Goal: Task Accomplishment & Management: Manage account settings

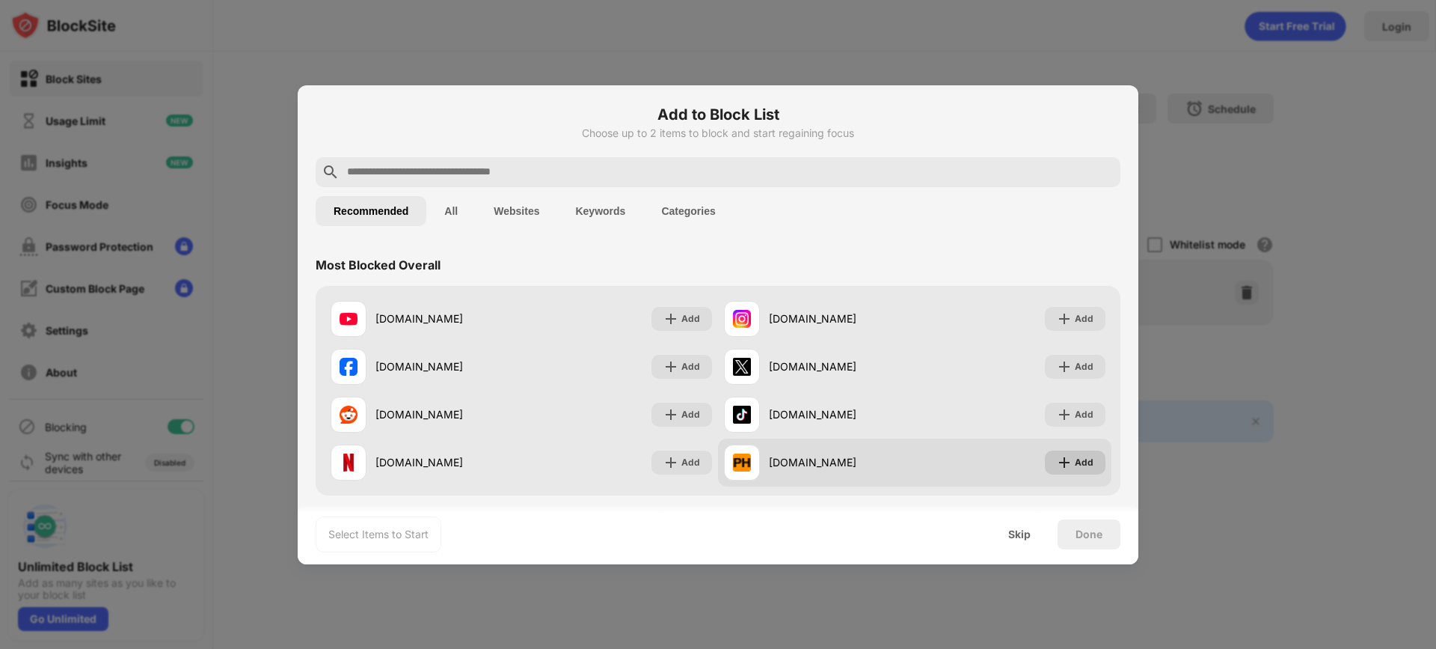
click at [1059, 464] on img at bounding box center [1064, 462] width 15 height 15
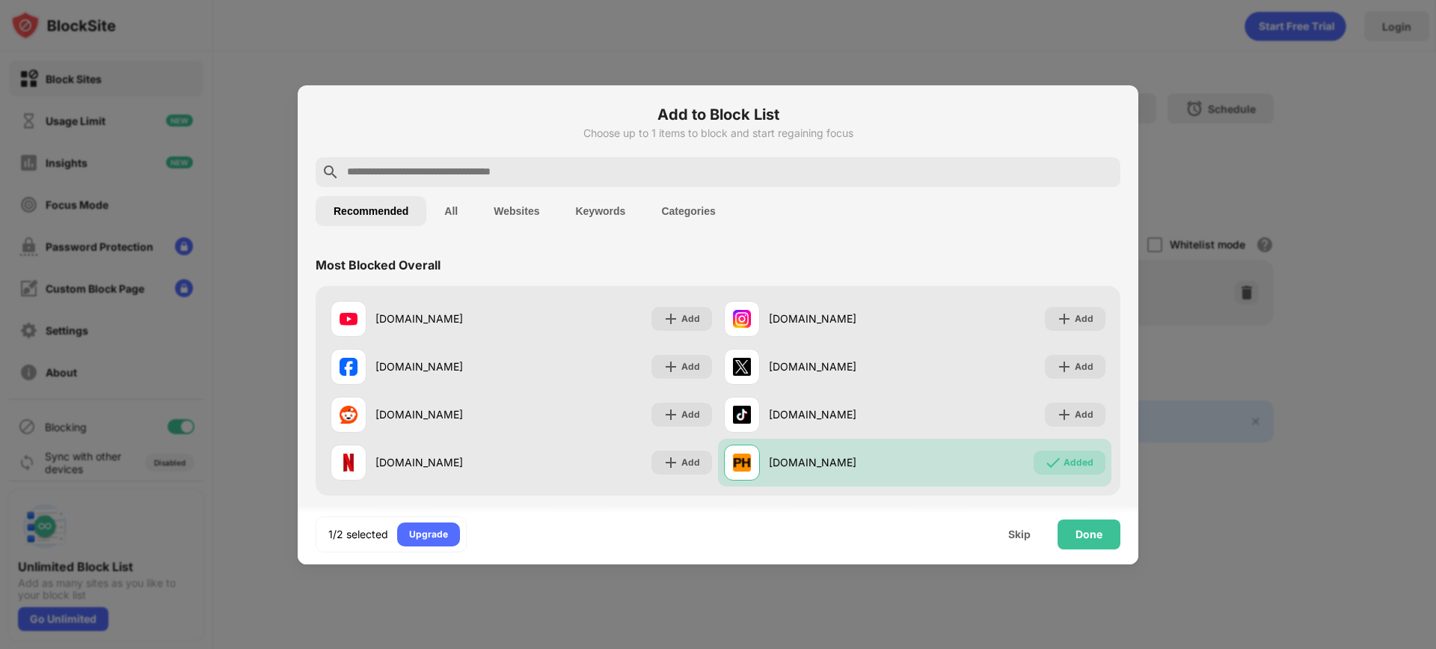
click at [474, 179] on input "text" at bounding box center [730, 172] width 769 height 18
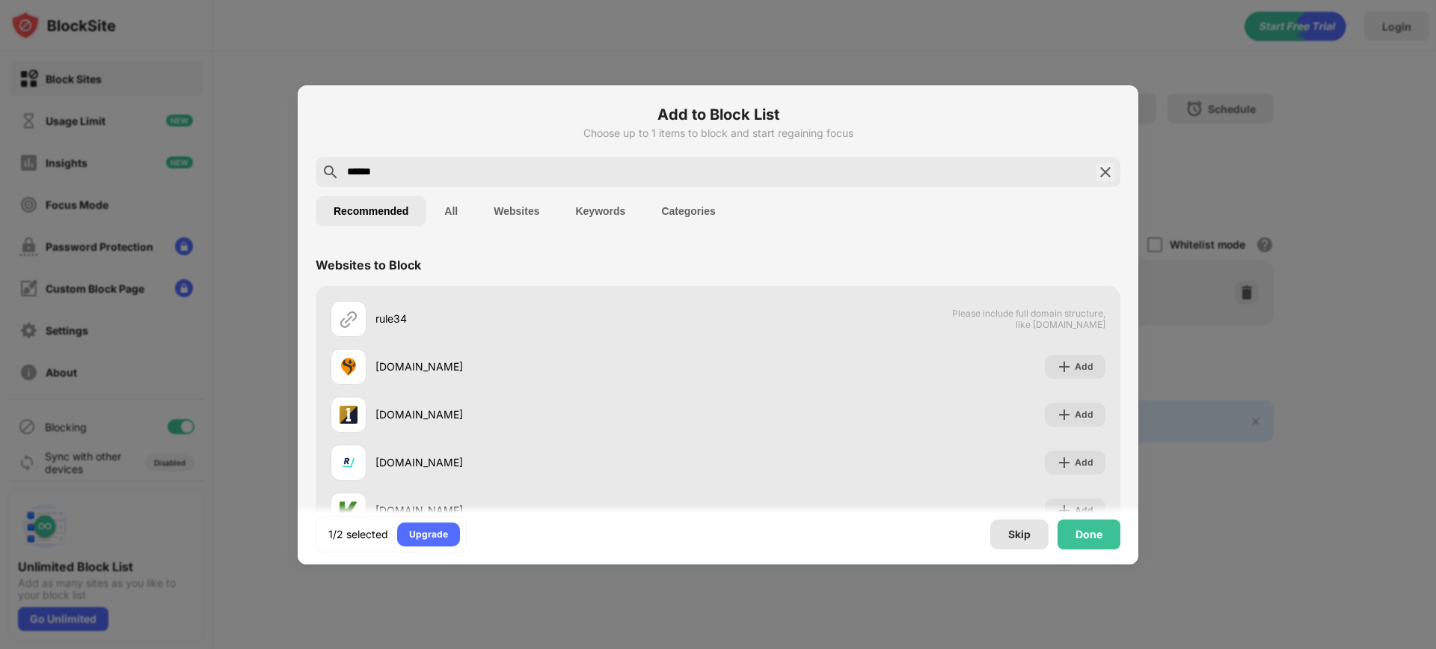
type input "******"
click at [1001, 540] on div "Skip" at bounding box center [1019, 534] width 58 height 30
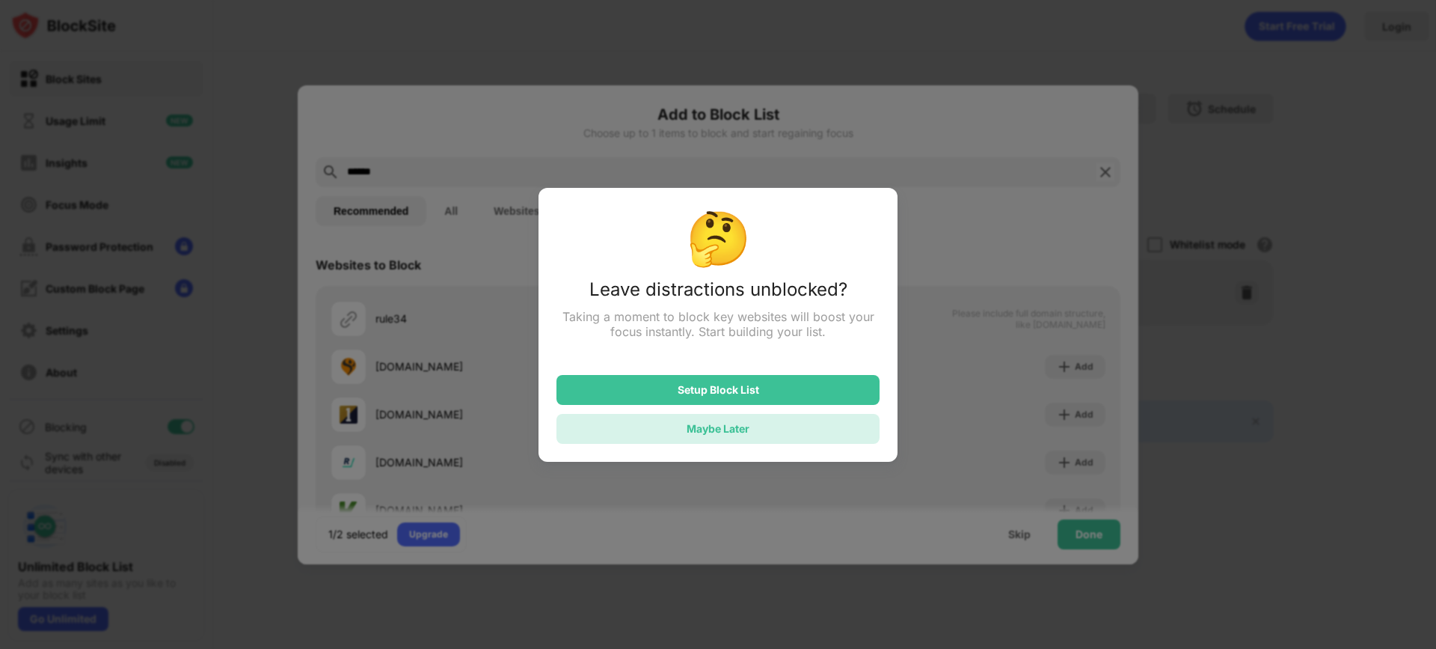
click at [770, 420] on div "Maybe Later" at bounding box center [718, 429] width 323 height 30
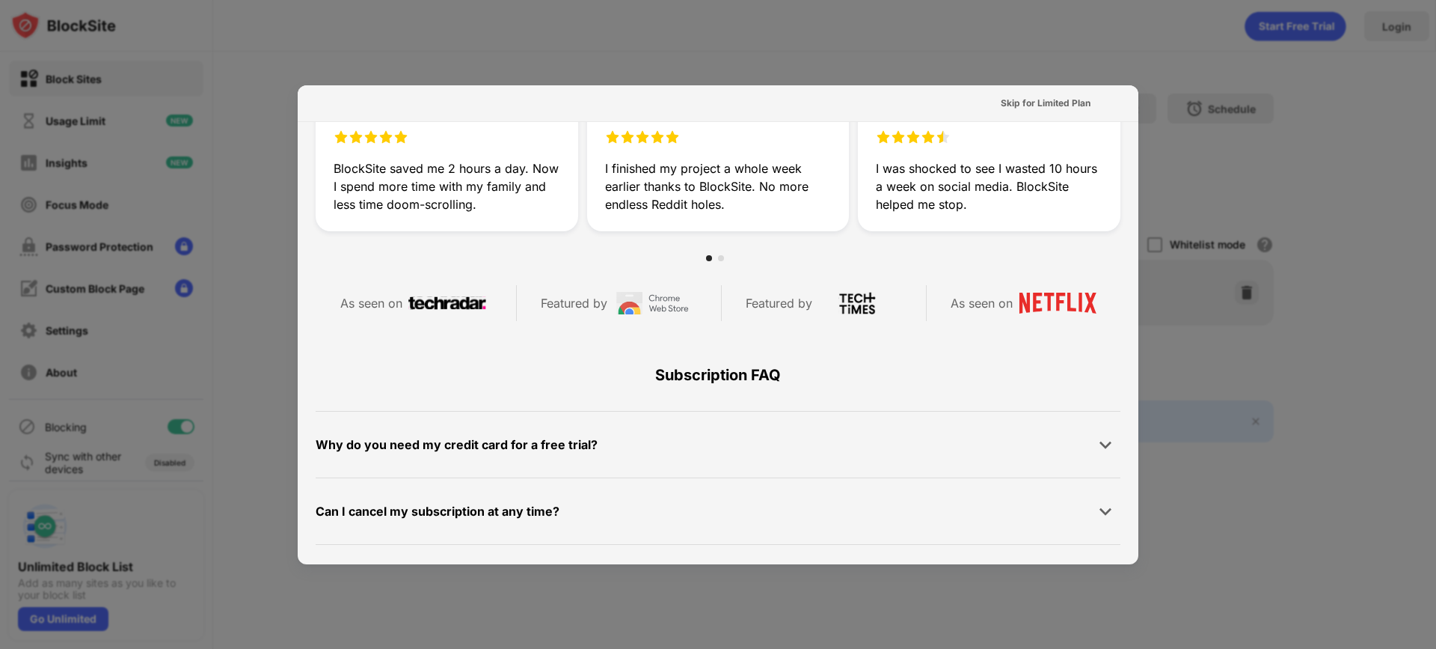
scroll to position [729, 0]
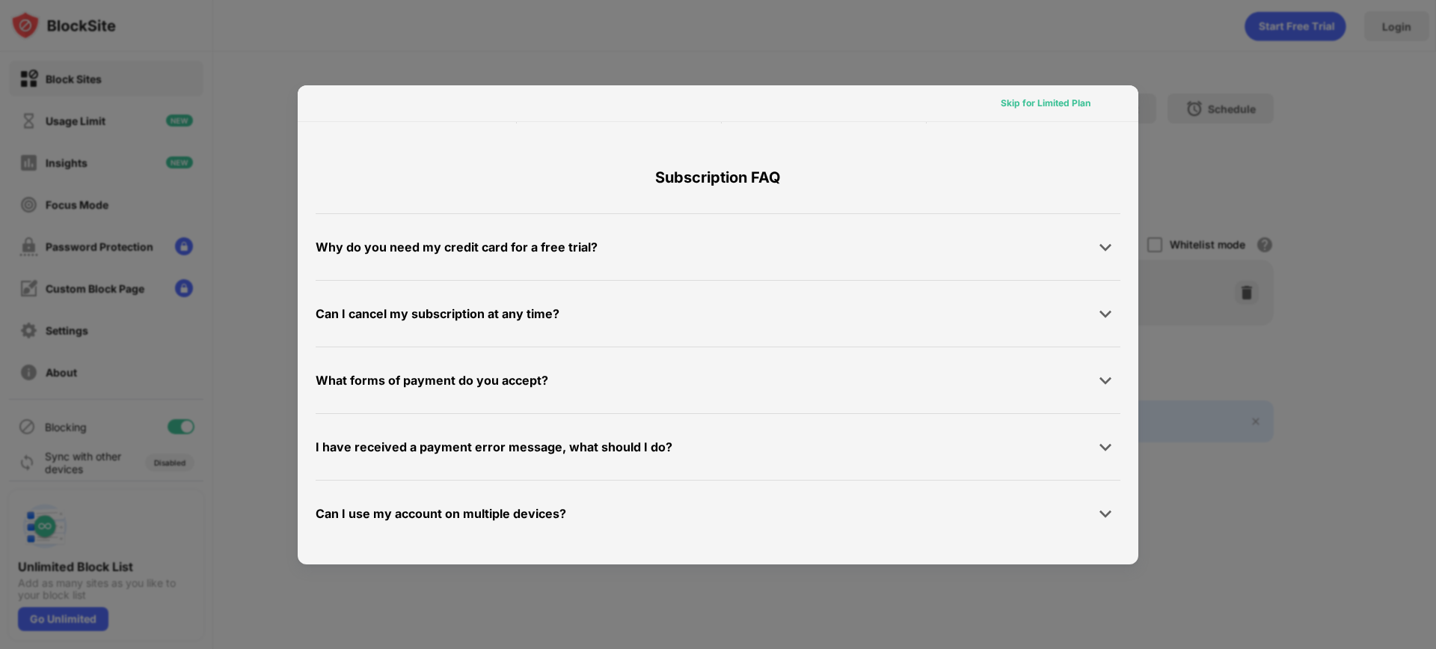
click at [1029, 107] on div "Skip for Limited Plan" at bounding box center [1046, 103] width 90 height 15
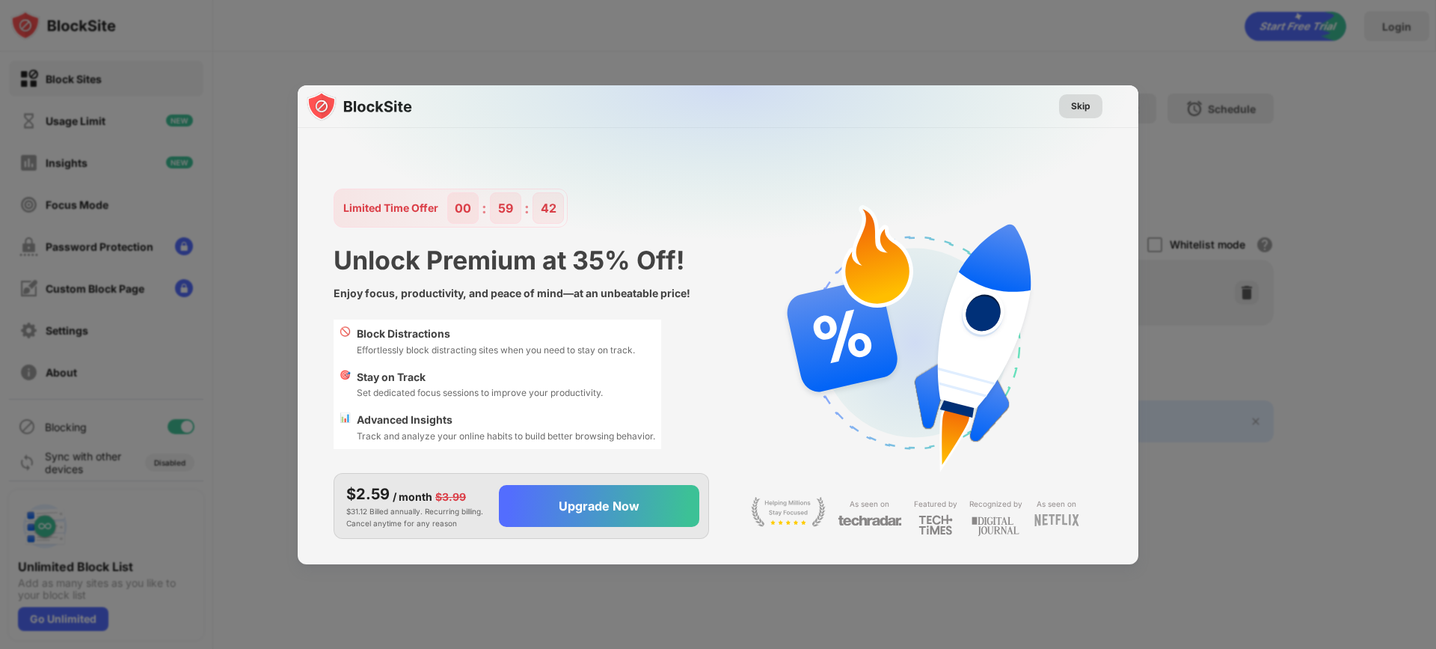
click at [1087, 99] on div "Skip" at bounding box center [1080, 106] width 19 height 15
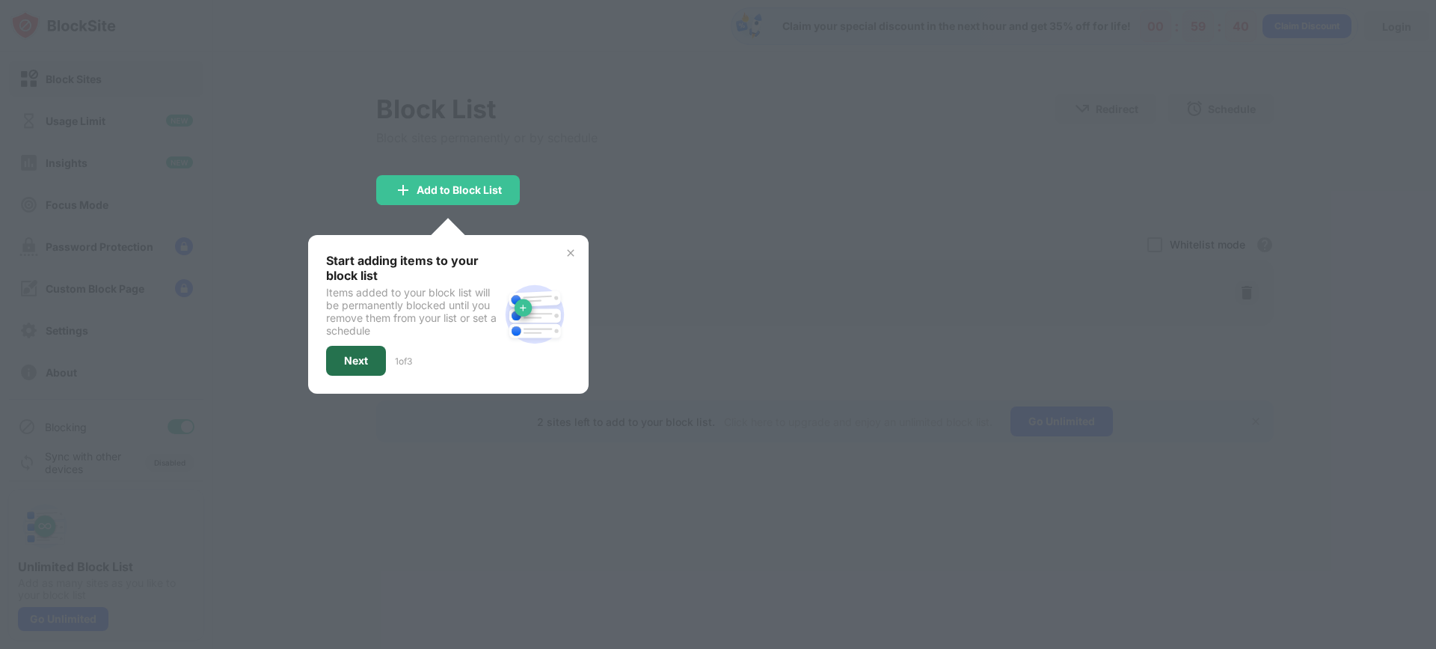
click at [377, 353] on div "Next" at bounding box center [356, 361] width 60 height 30
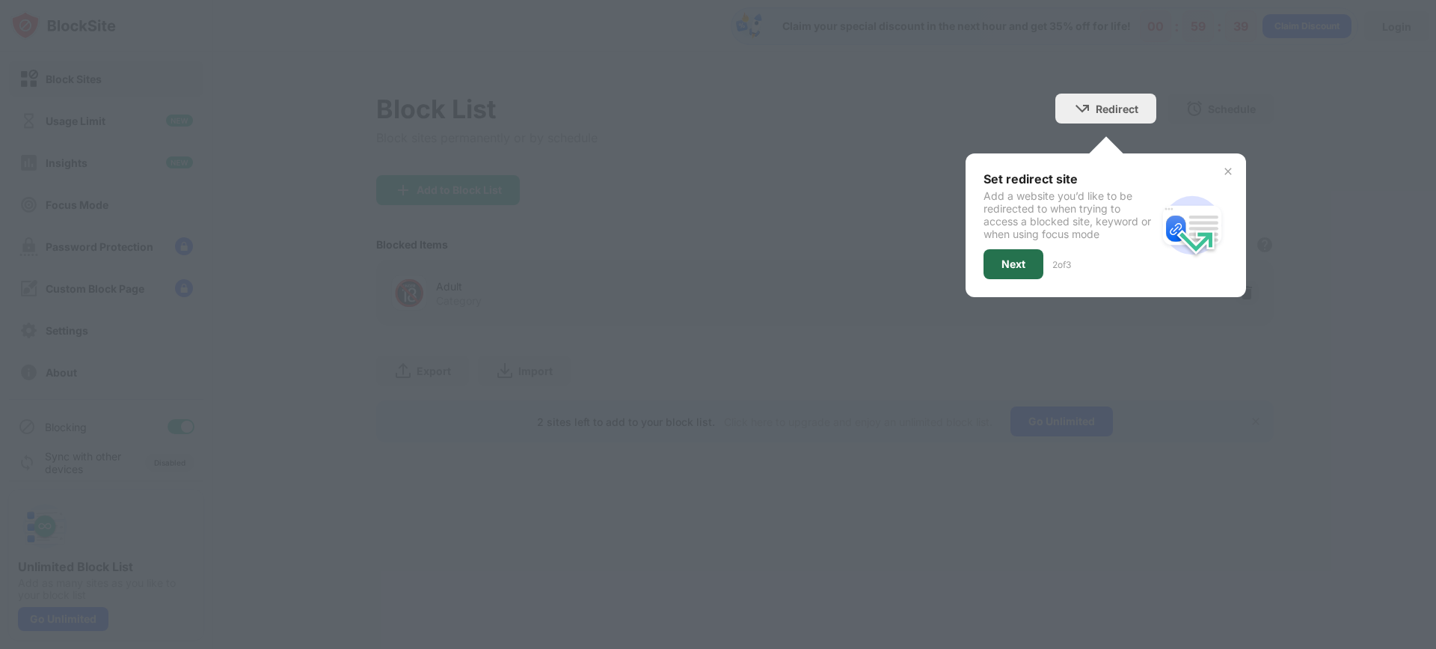
click at [1020, 269] on div "Next" at bounding box center [1014, 264] width 24 height 12
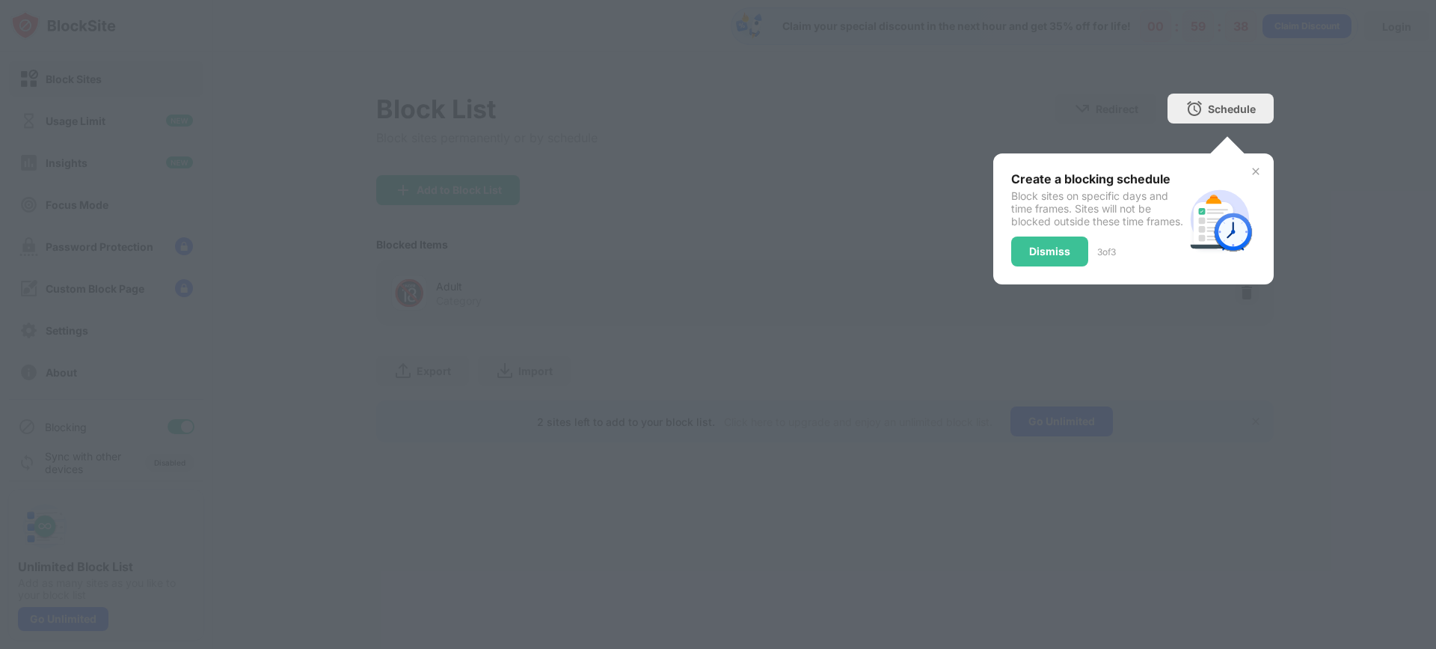
click at [1024, 266] on div "Dismiss" at bounding box center [1049, 251] width 77 height 30
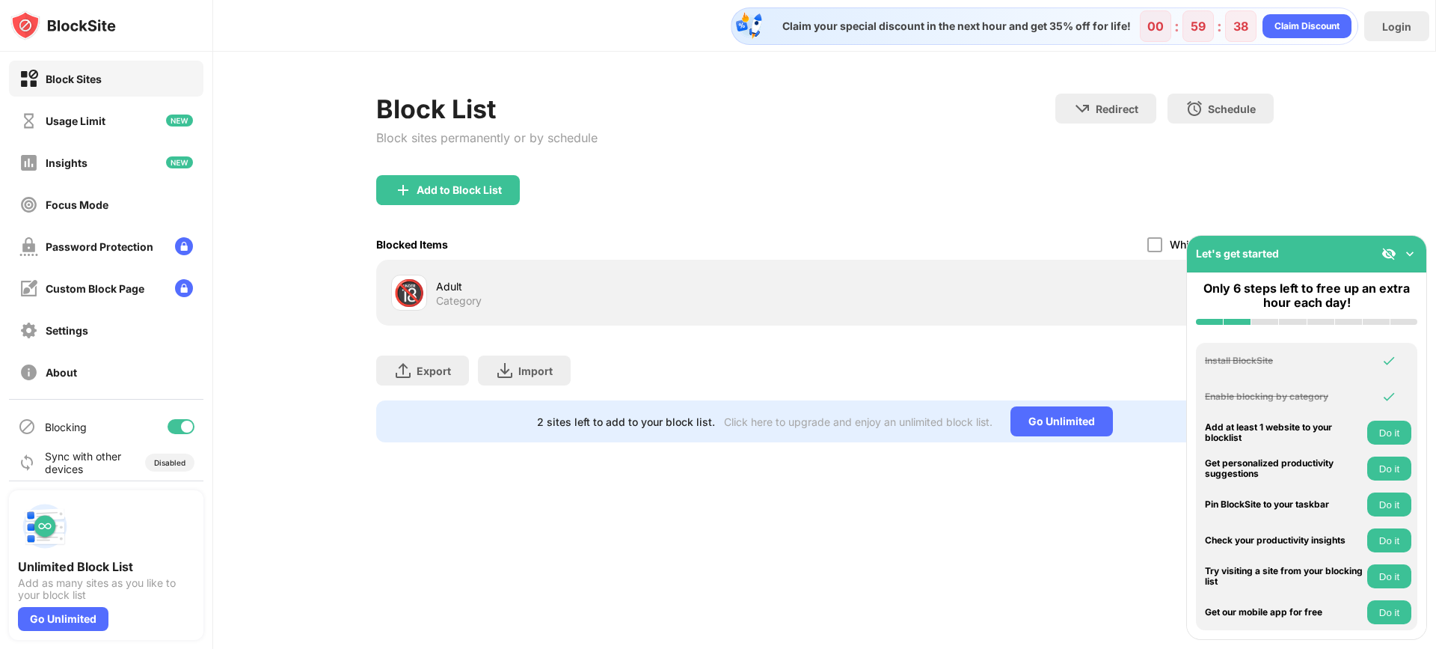
click at [460, 292] on div "Adult" at bounding box center [630, 286] width 389 height 16
click at [1405, 258] on img at bounding box center [1410, 253] width 15 height 15
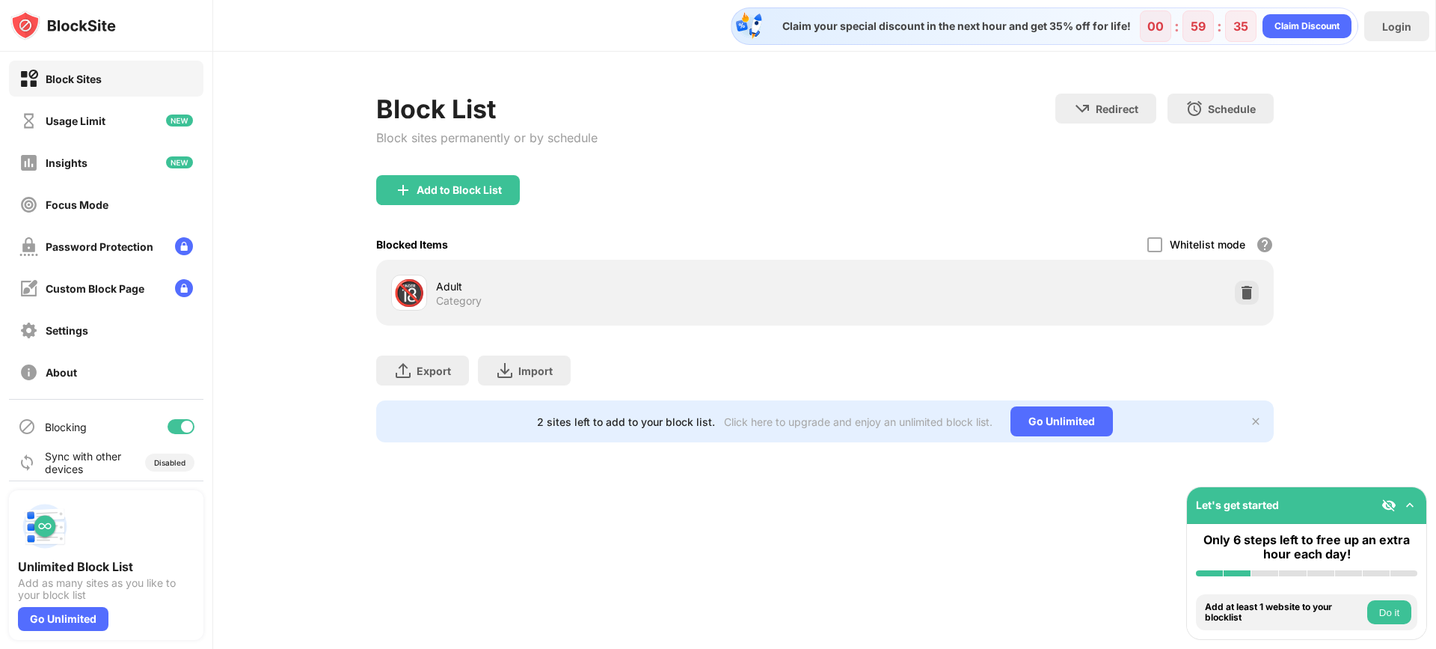
click at [400, 292] on div "🔞" at bounding box center [408, 293] width 31 height 31
click at [500, 190] on div "Add to Block List" at bounding box center [459, 190] width 85 height 12
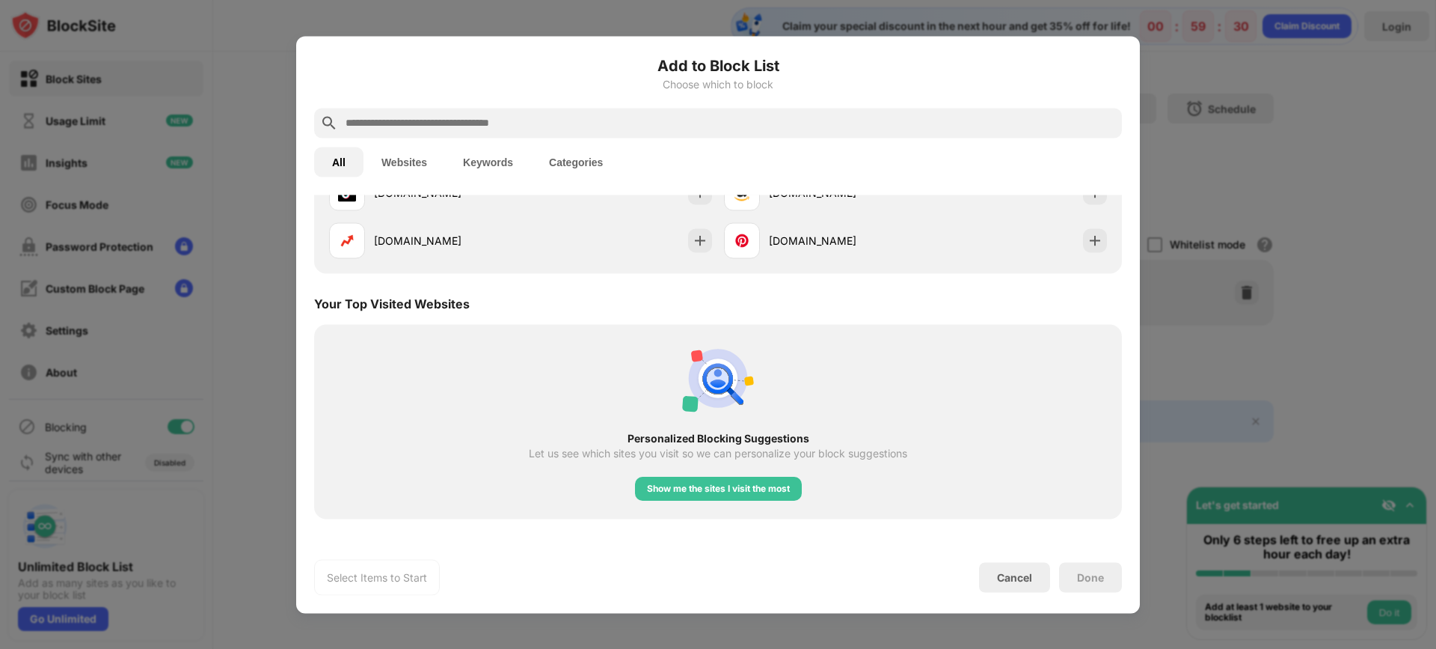
scroll to position [614, 0]
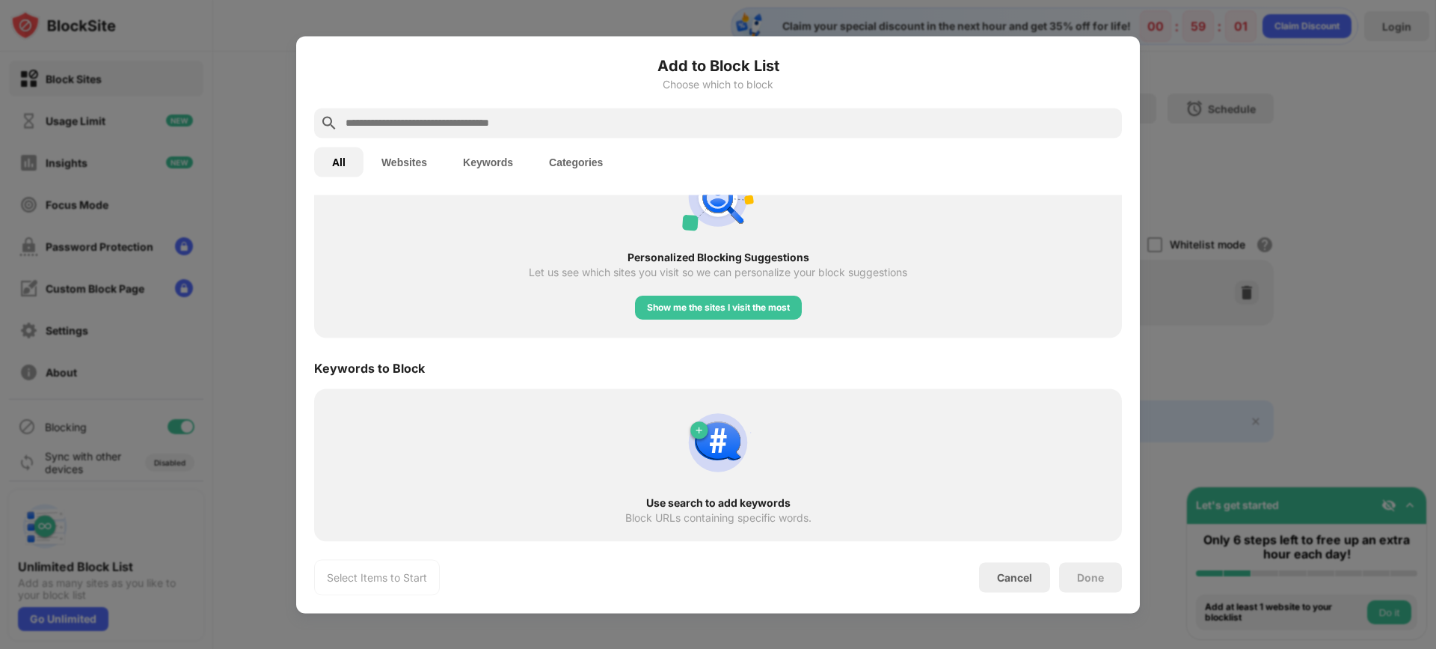
click at [1027, 561] on div "Select Items to Start Cancel Done" at bounding box center [718, 577] width 808 height 36
click at [1023, 574] on div "Cancel" at bounding box center [1014, 577] width 35 height 13
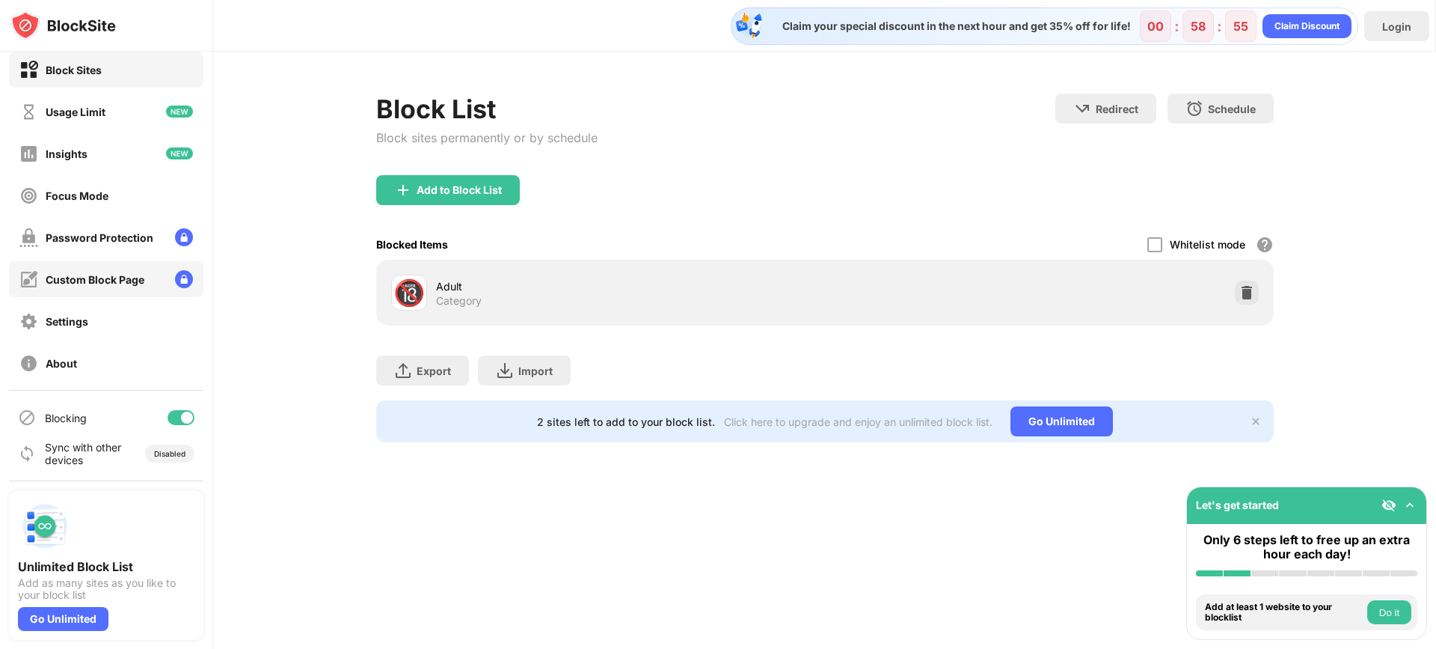
scroll to position [0, 0]
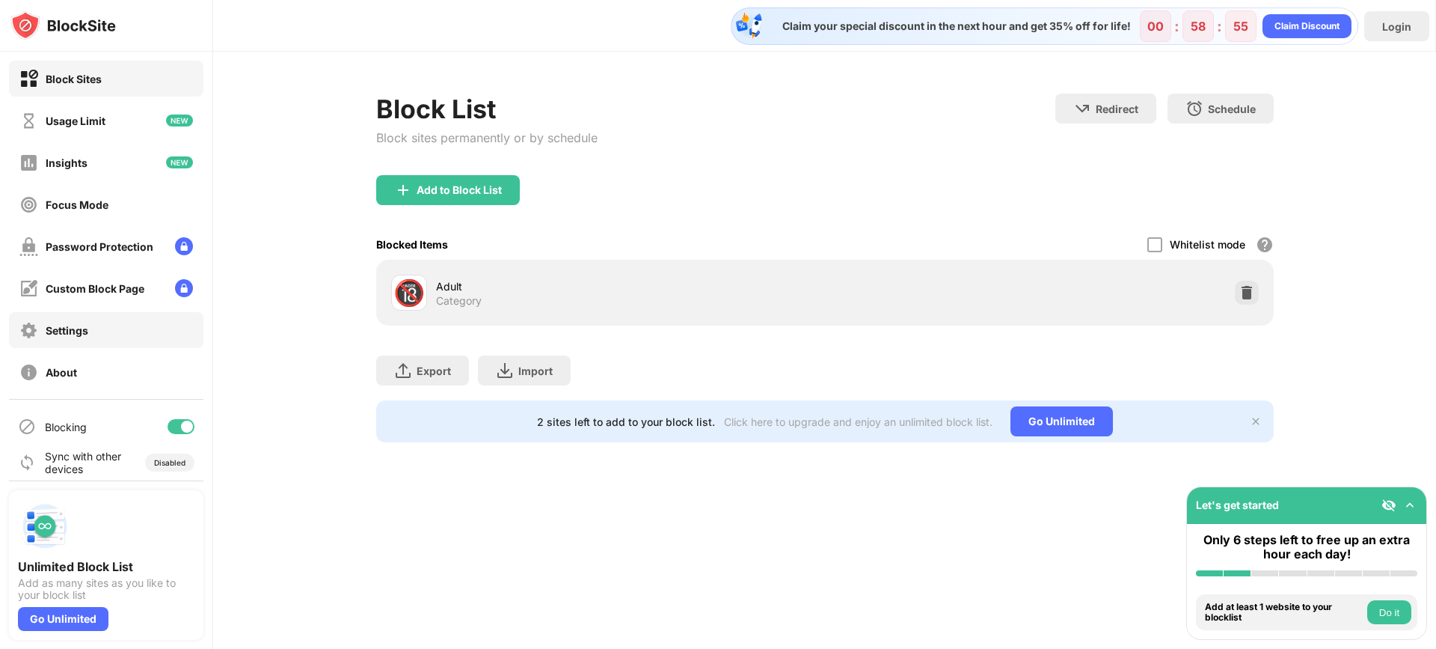
click at [80, 337] on div "Settings" at bounding box center [53, 330] width 69 height 19
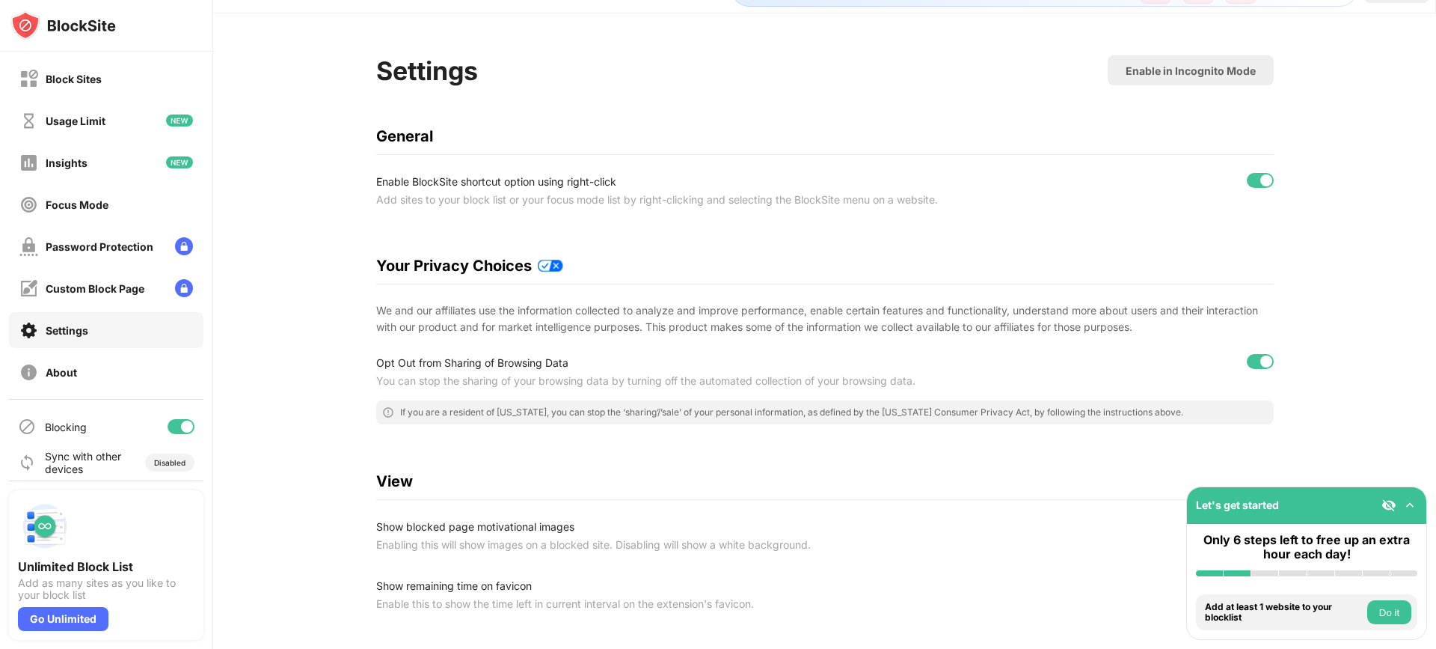
scroll to position [75, 0]
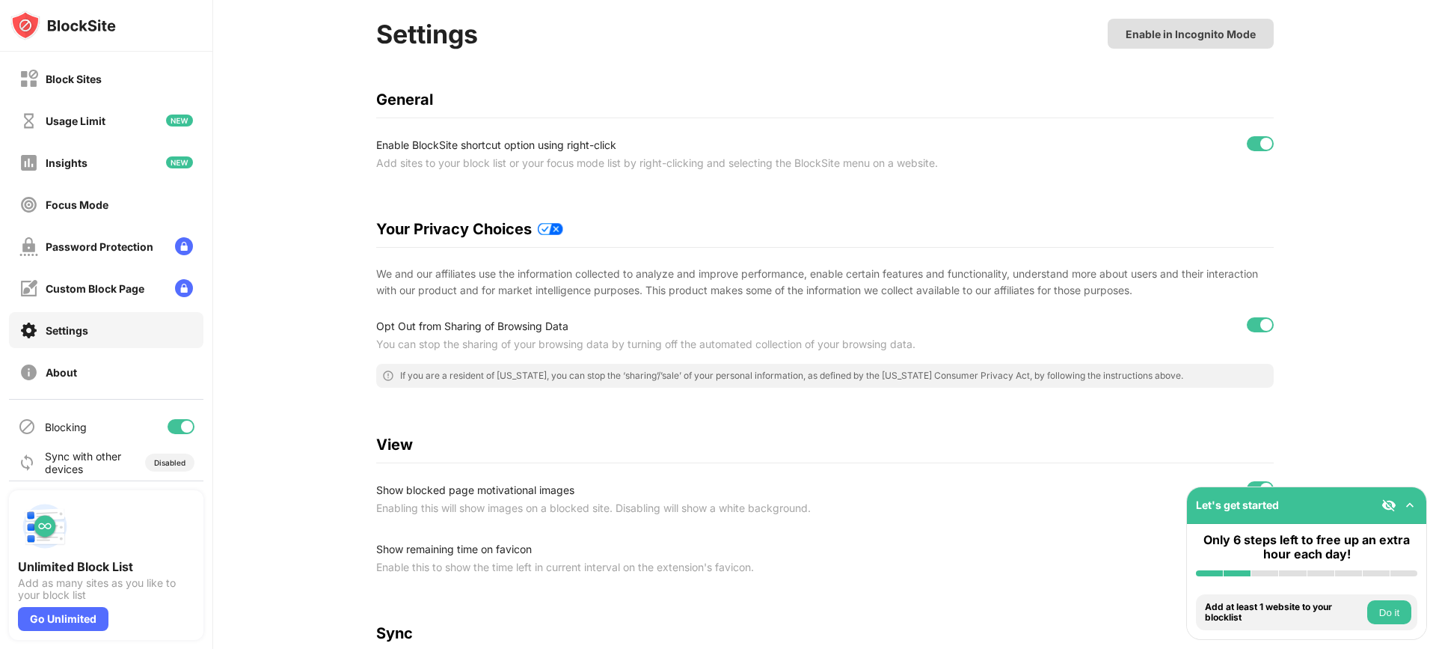
click at [1168, 40] on div "Enable in Incognito Mode" at bounding box center [1191, 34] width 130 height 13
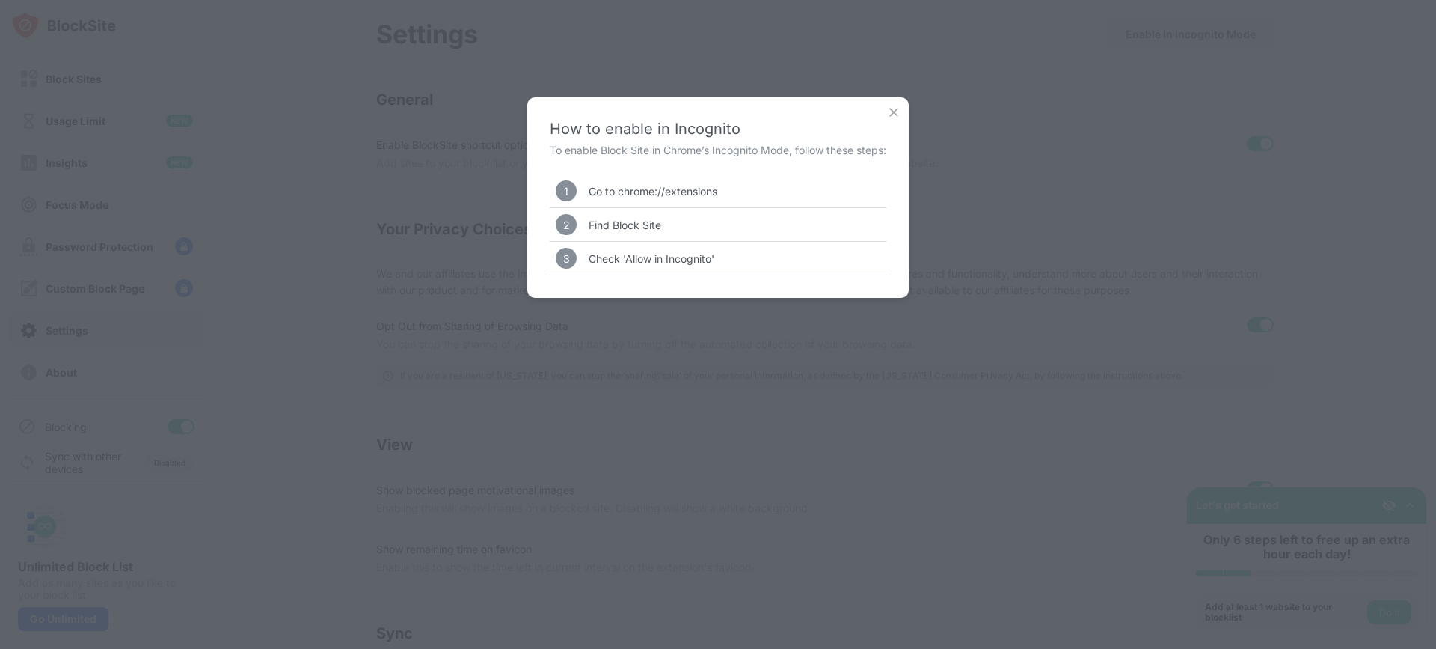
drag, startPoint x: 947, startPoint y: 149, endPoint x: 933, endPoint y: 141, distance: 16.4
click at [947, 149] on div "How to enable in Incognito To enable Block Site in Chrome’s Incognito Mode, fol…" at bounding box center [718, 324] width 1436 height 649
click at [894, 114] on img at bounding box center [893, 112] width 15 height 15
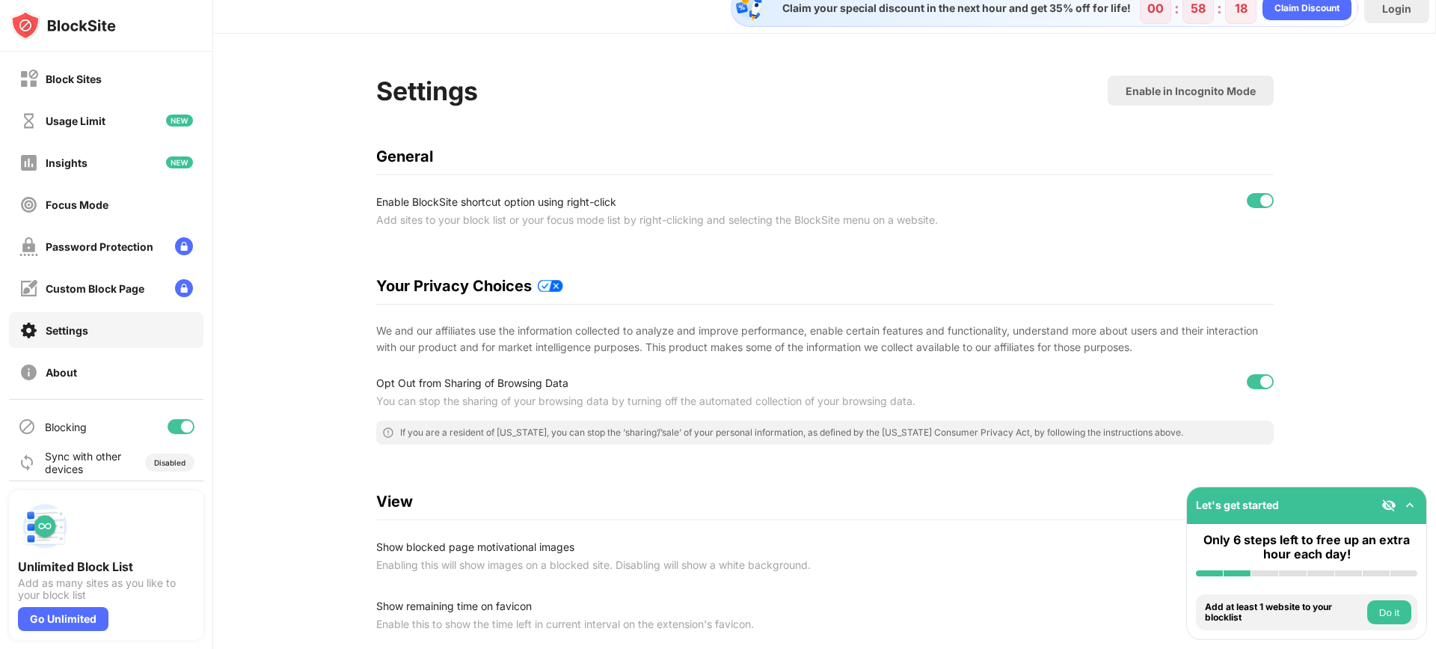
scroll to position [0, 0]
